Goal: Transaction & Acquisition: Purchase product/service

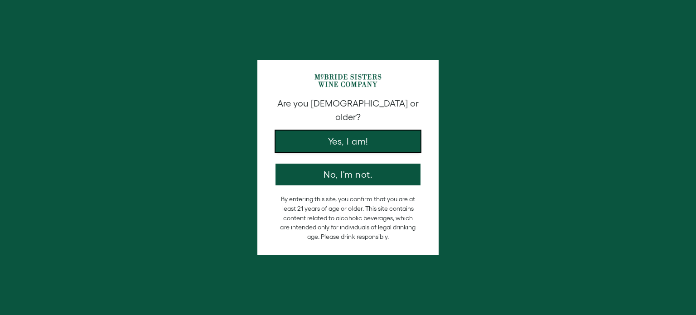
click at [381, 136] on button "Yes, I am!" at bounding box center [347, 141] width 145 height 22
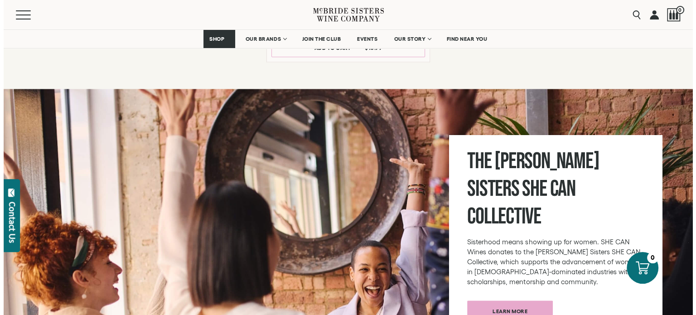
scroll to position [951, 0]
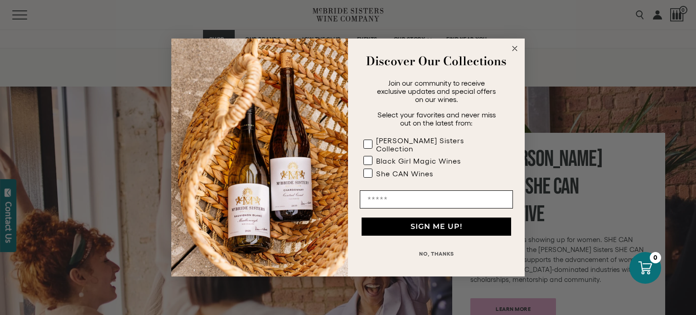
click at [516, 52] on circle "Close dialog" at bounding box center [515, 48] width 10 height 10
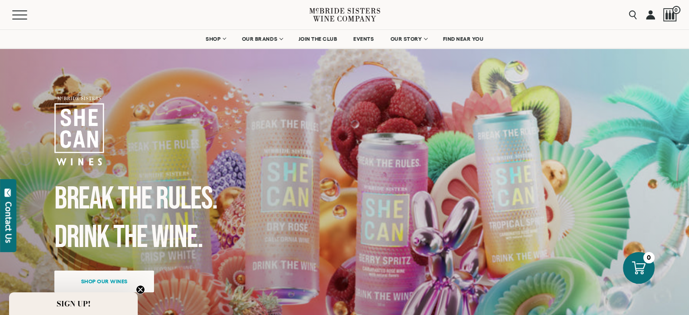
scroll to position [0, 0]
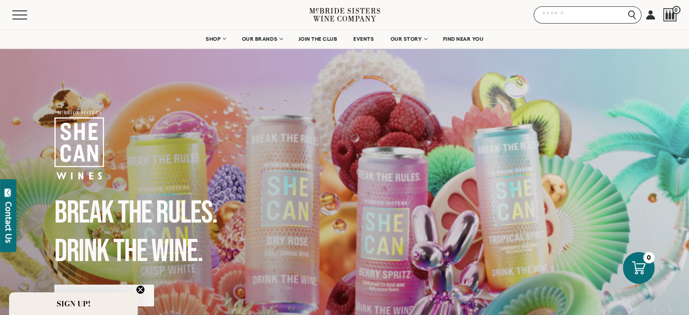
click at [627, 12] on input "Search" at bounding box center [588, 14] width 108 height 17
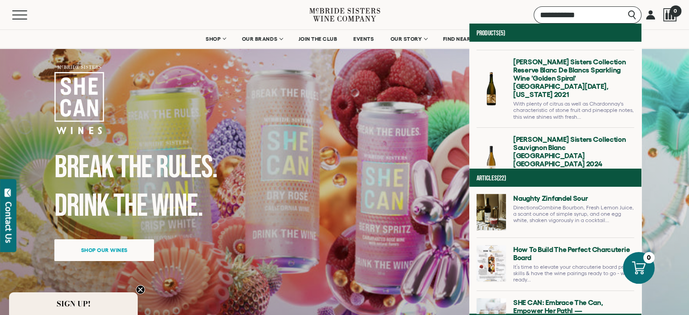
scroll to position [183, 0]
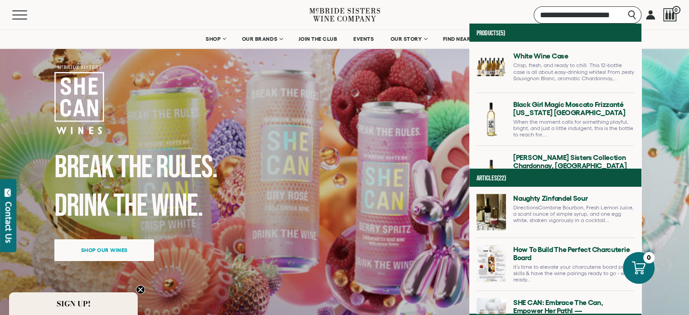
type input "**********"
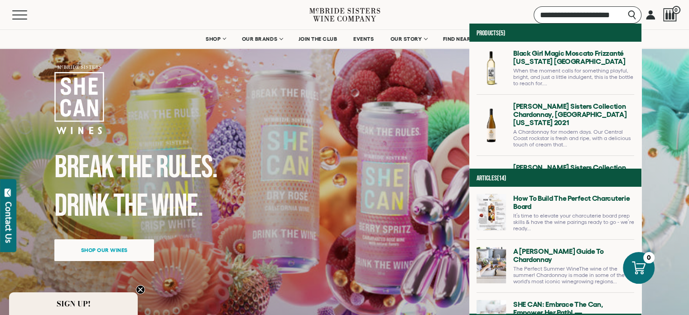
click at [634, 16] on input "**********" at bounding box center [588, 14] width 108 height 17
click at [664, 65] on div "Break the Rules. Drink the Wine. Shop our wines" at bounding box center [344, 204] width 671 height 440
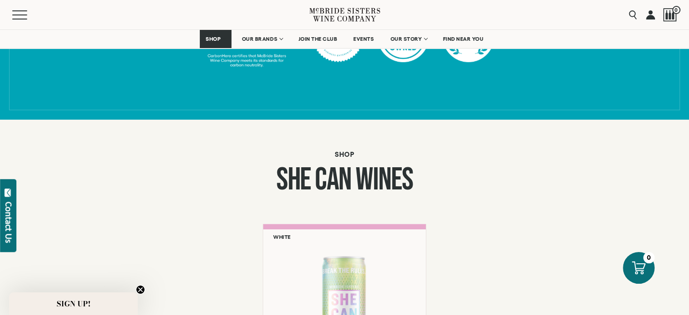
scroll to position [725, 0]
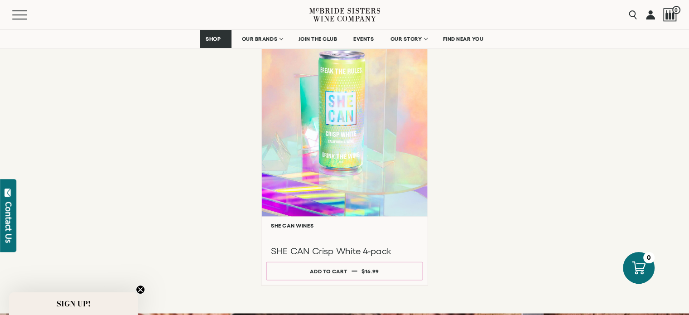
click at [397, 124] on div at bounding box center [344, 129] width 166 height 174
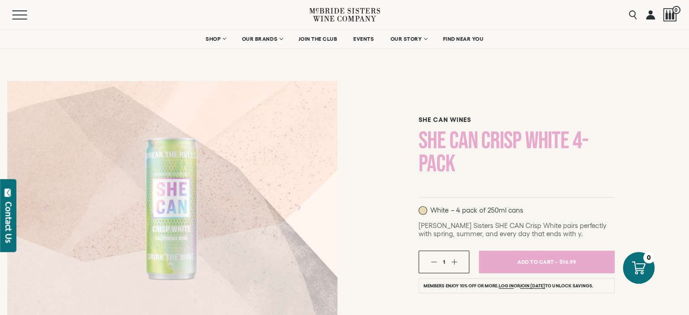
scroll to position [181, 0]
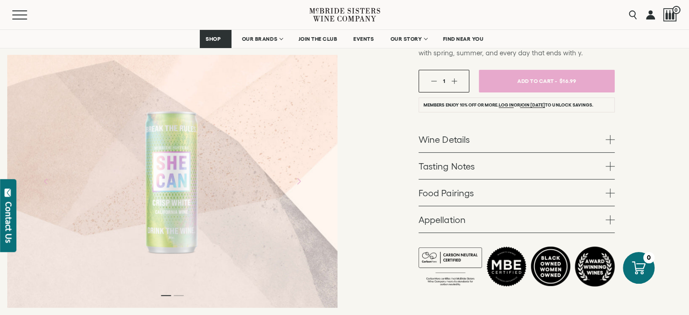
click at [299, 182] on icon "Next" at bounding box center [298, 181] width 3 height 6
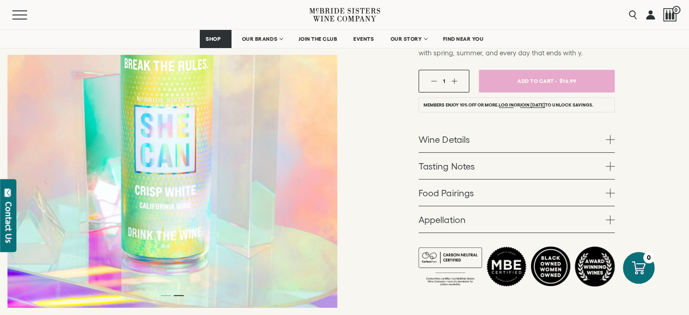
click at [291, 182] on icon "Next" at bounding box center [298, 181] width 16 height 16
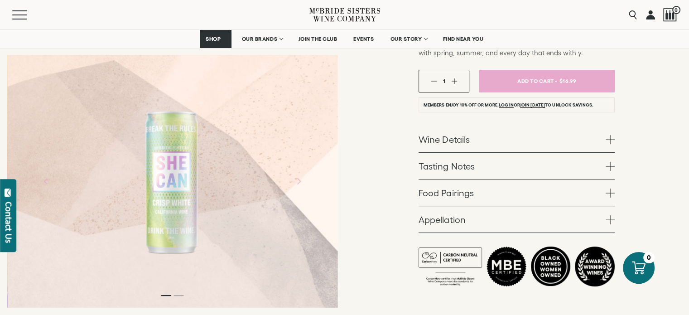
click at [289, 180] on button "Next" at bounding box center [298, 181] width 26 height 26
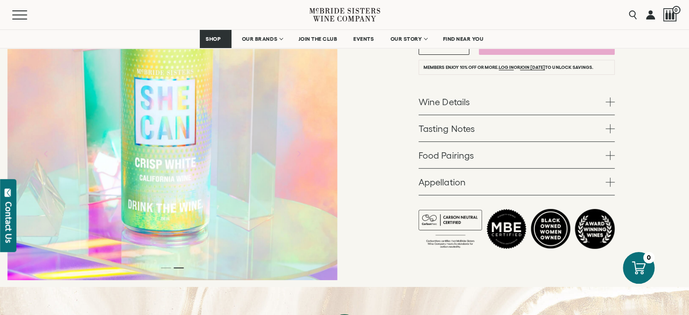
scroll to position [362, 0]
